Goal: Information Seeking & Learning: Find specific fact

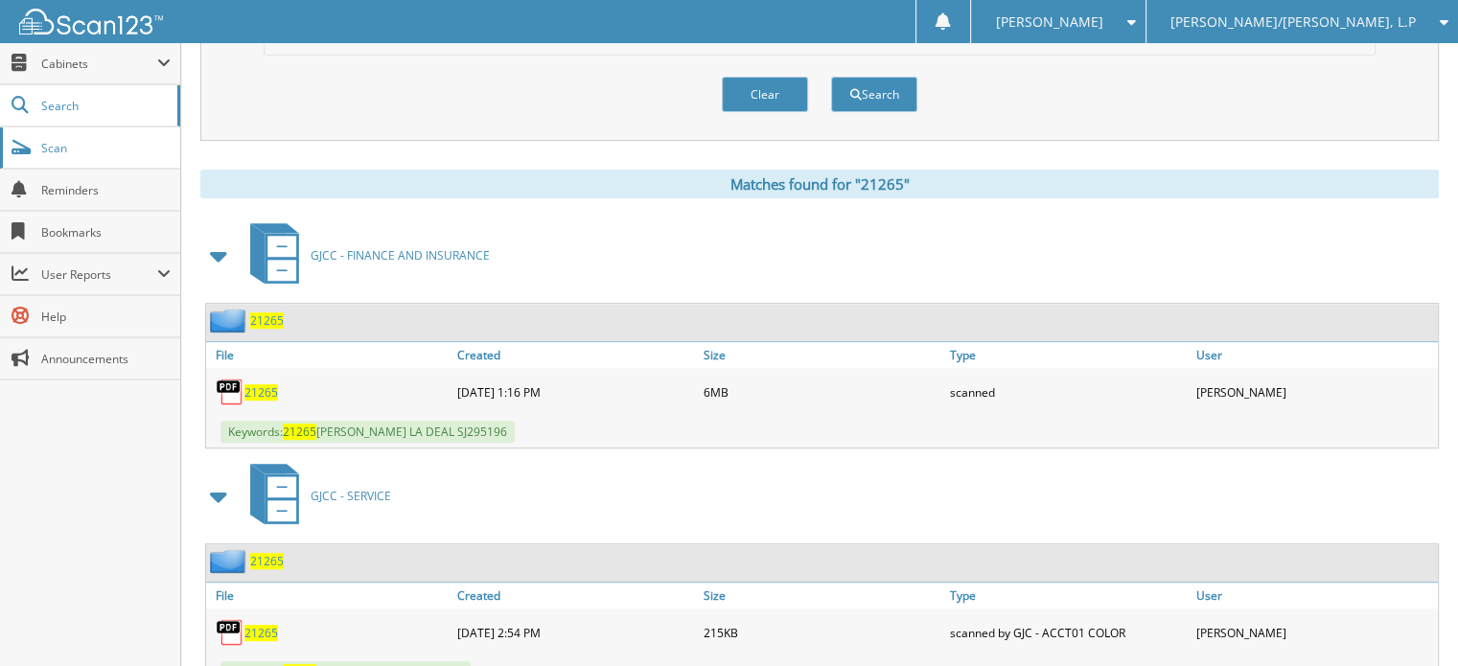
click at [86, 141] on span "Scan" at bounding box center [105, 148] width 129 height 16
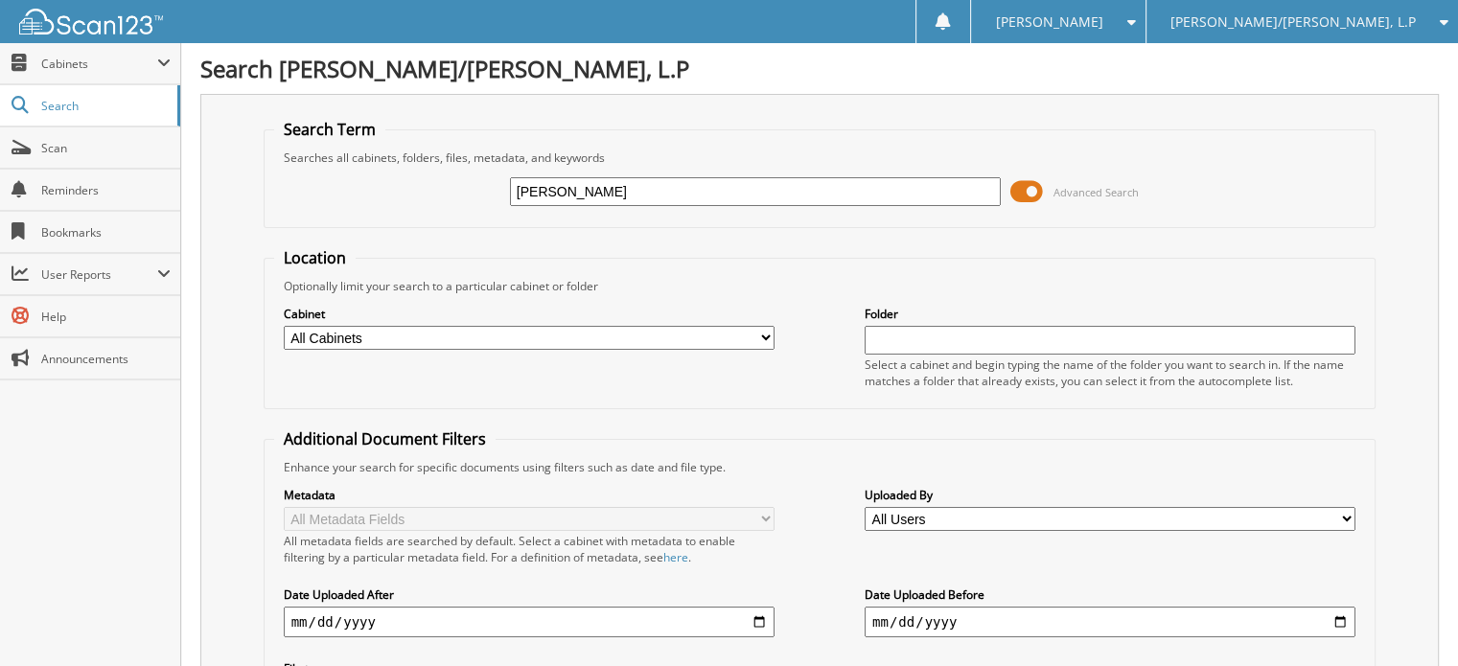
type input "[PERSON_NAME]"
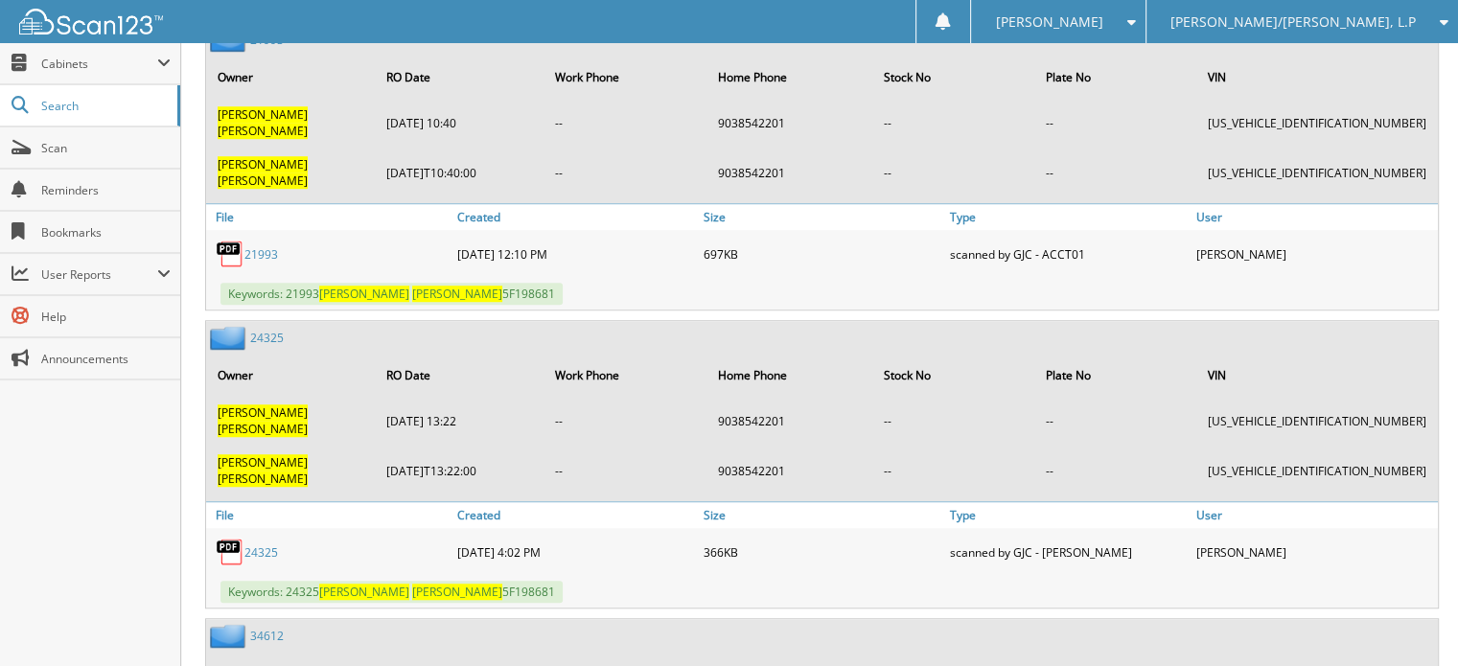
scroll to position [1626, 0]
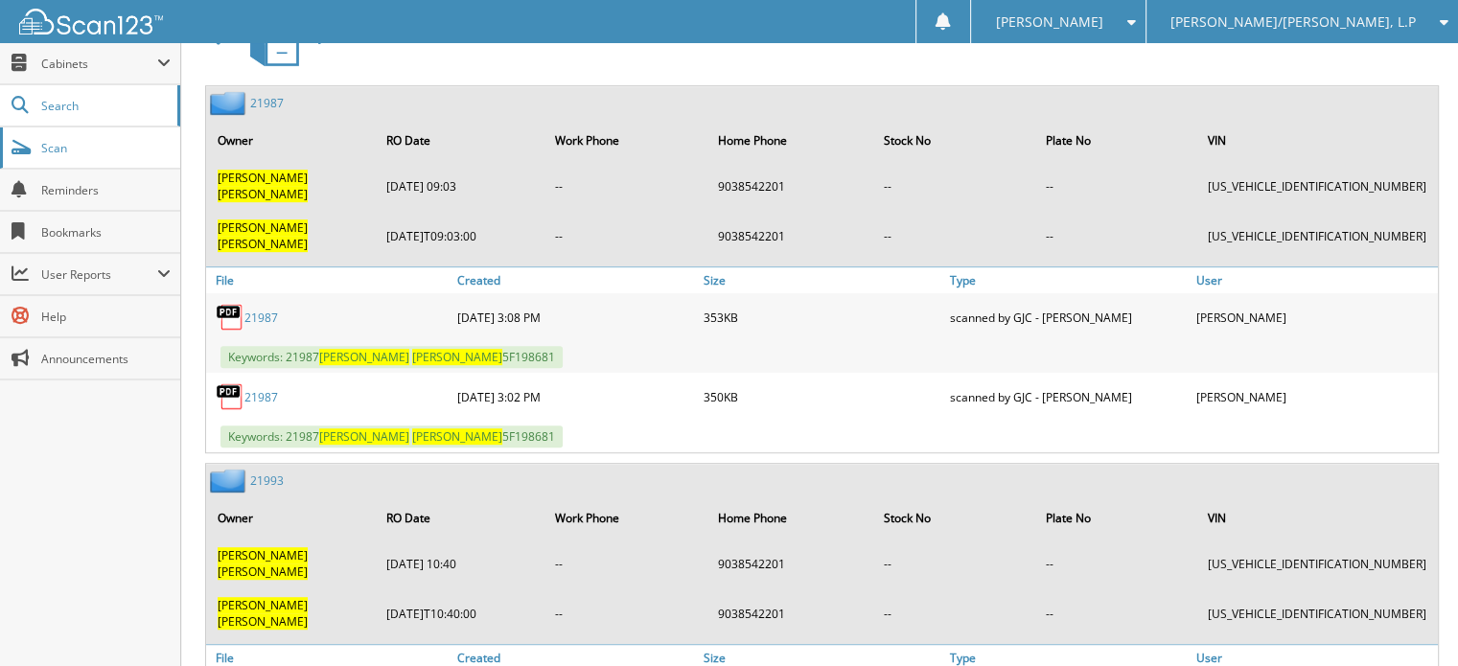
scroll to position [764, 0]
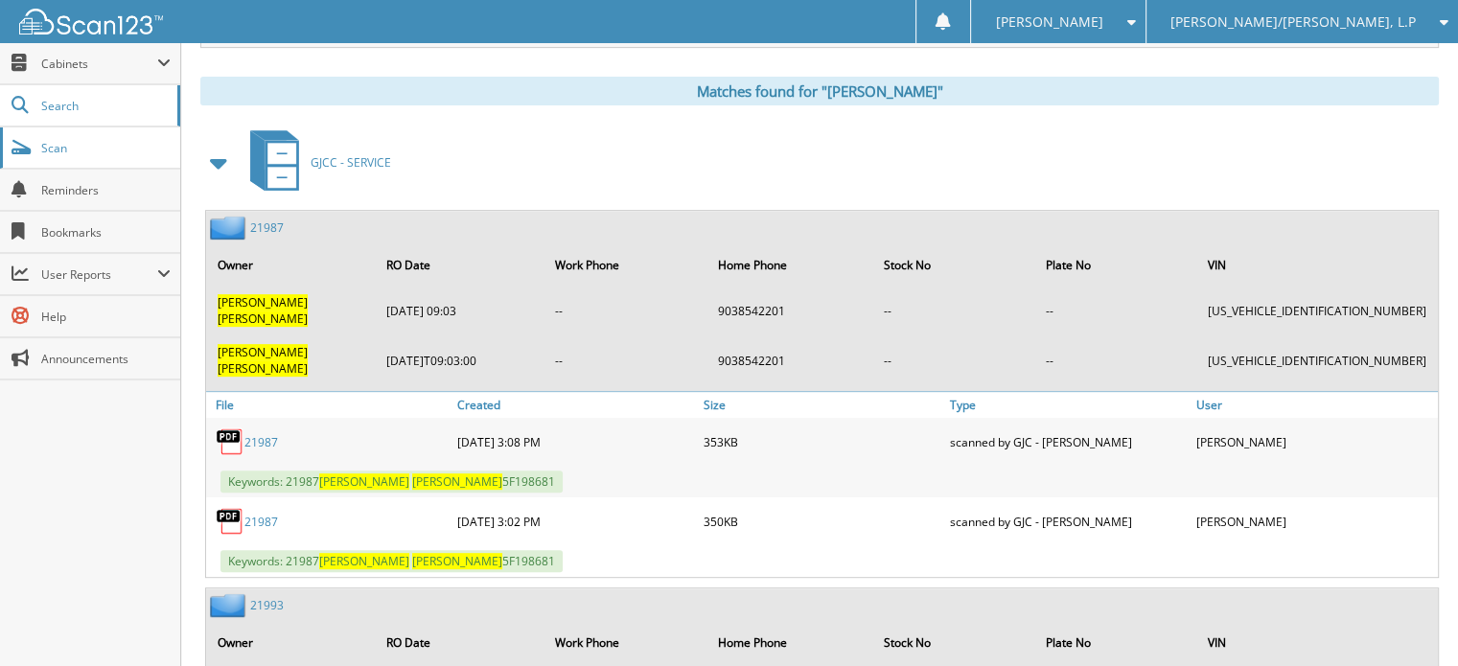
click at [149, 147] on span "Scan" at bounding box center [105, 148] width 129 height 16
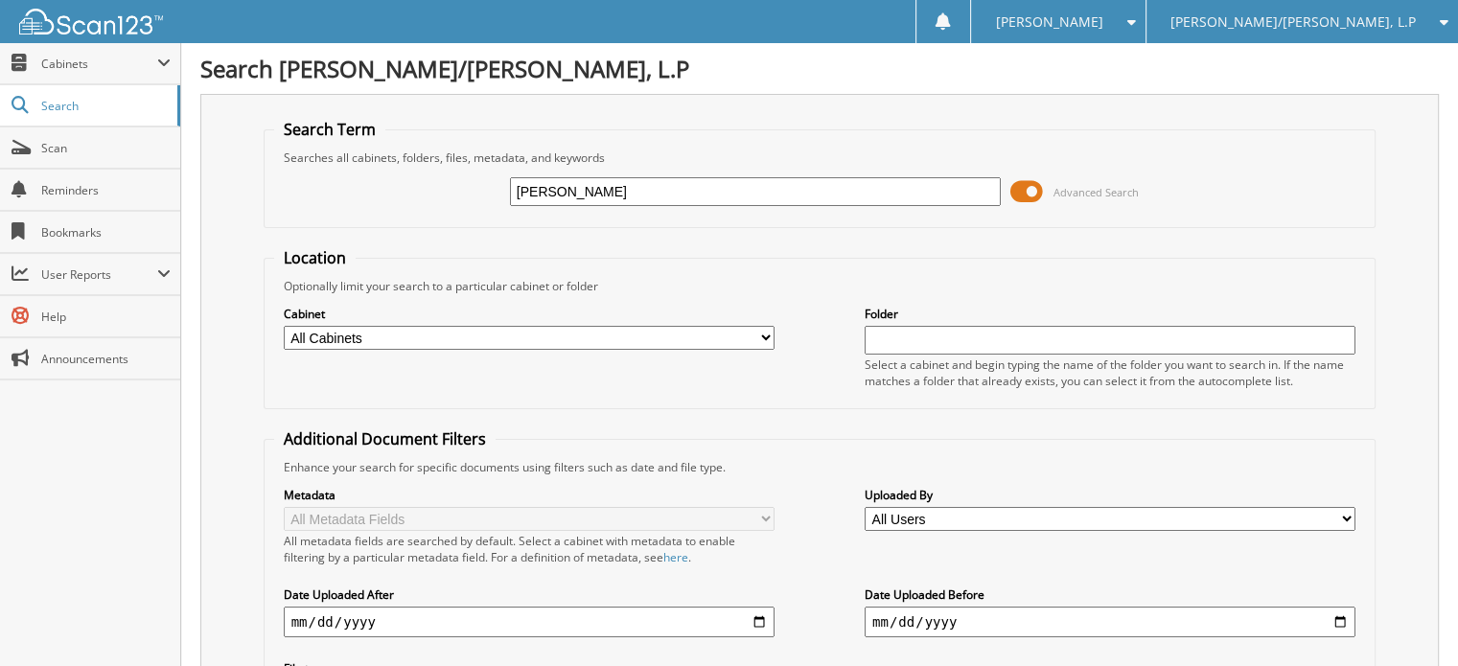
type input "[PERSON_NAME]"
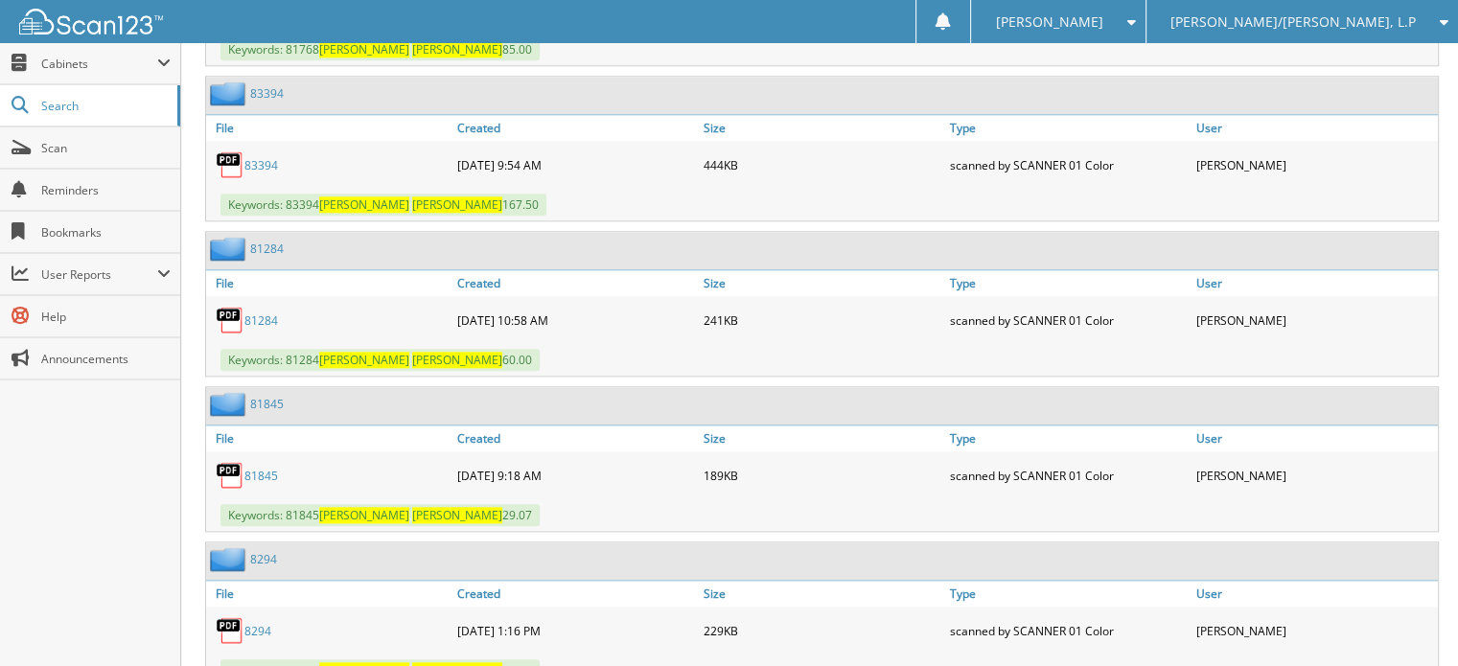
scroll to position [9694, 0]
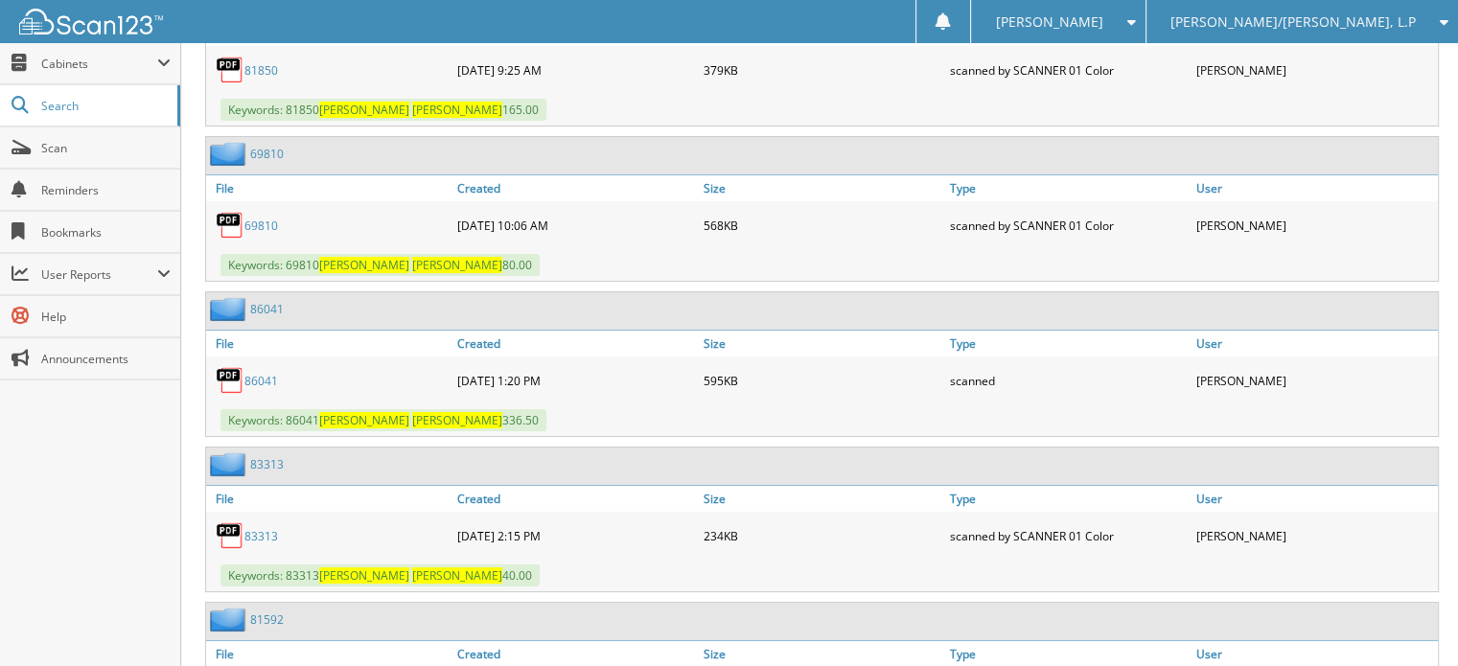
scroll to position [7107, 0]
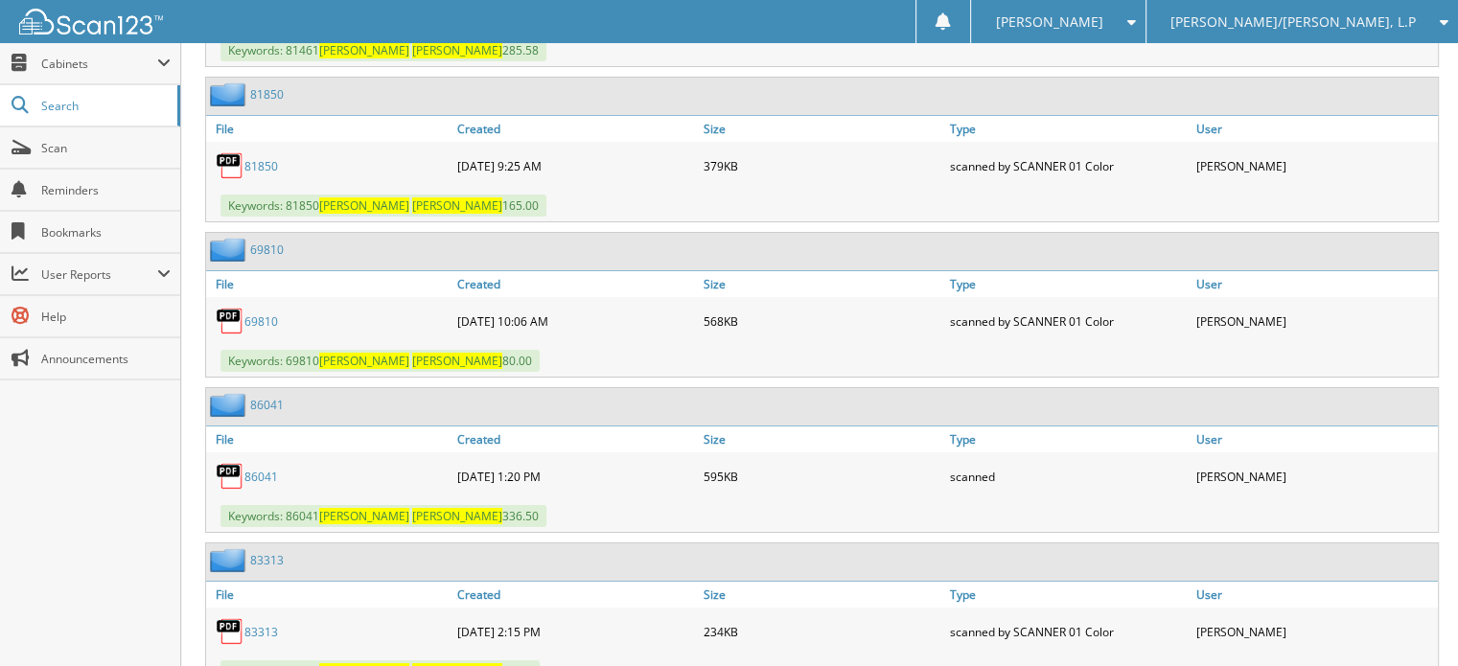
click at [259, 469] on link "86041" at bounding box center [261, 477] width 34 height 16
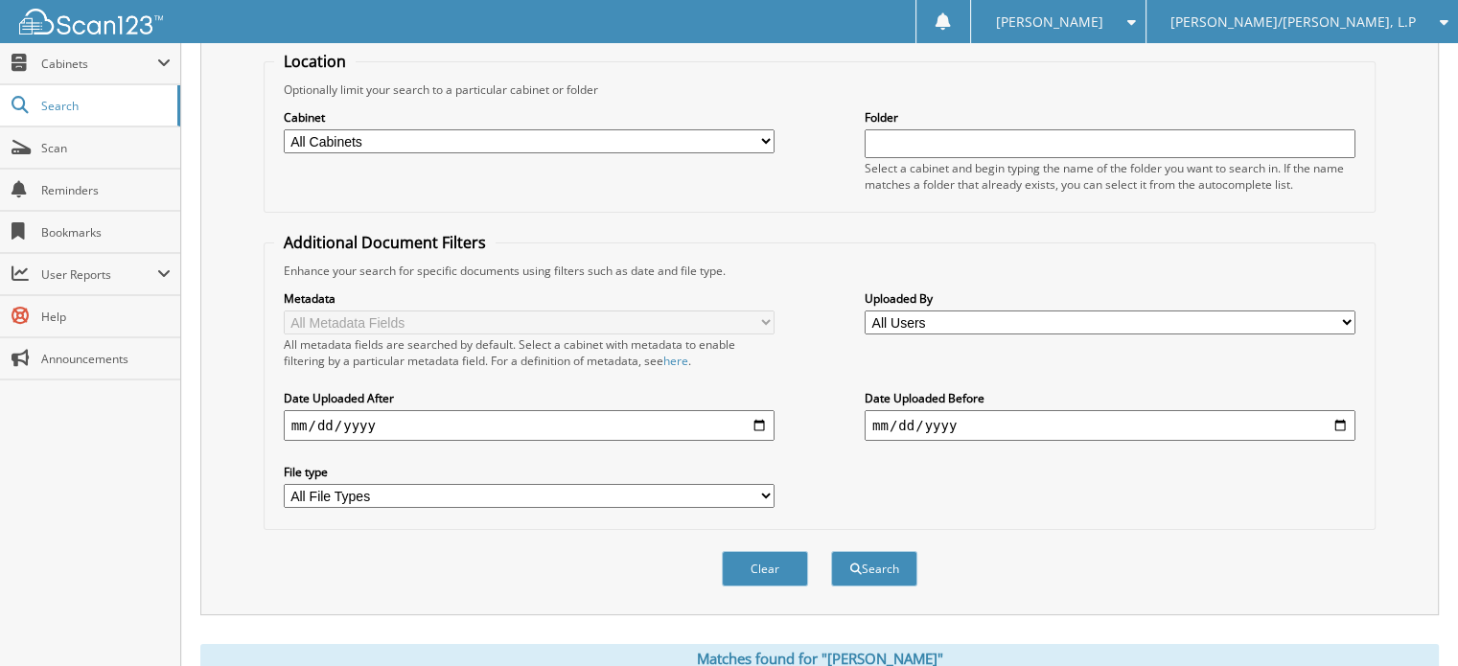
scroll to position [0, 0]
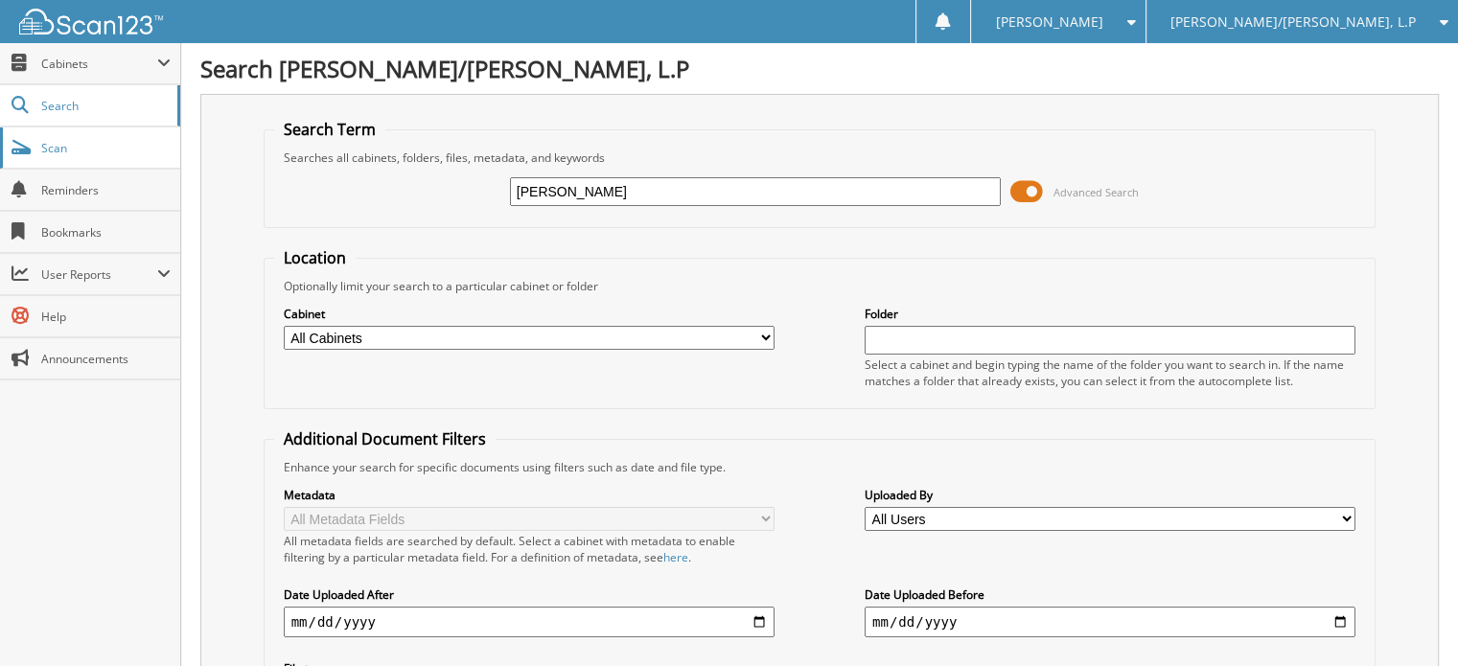
click at [91, 143] on span "Scan" at bounding box center [105, 148] width 129 height 16
